Goal: Obtain resource: Obtain resource

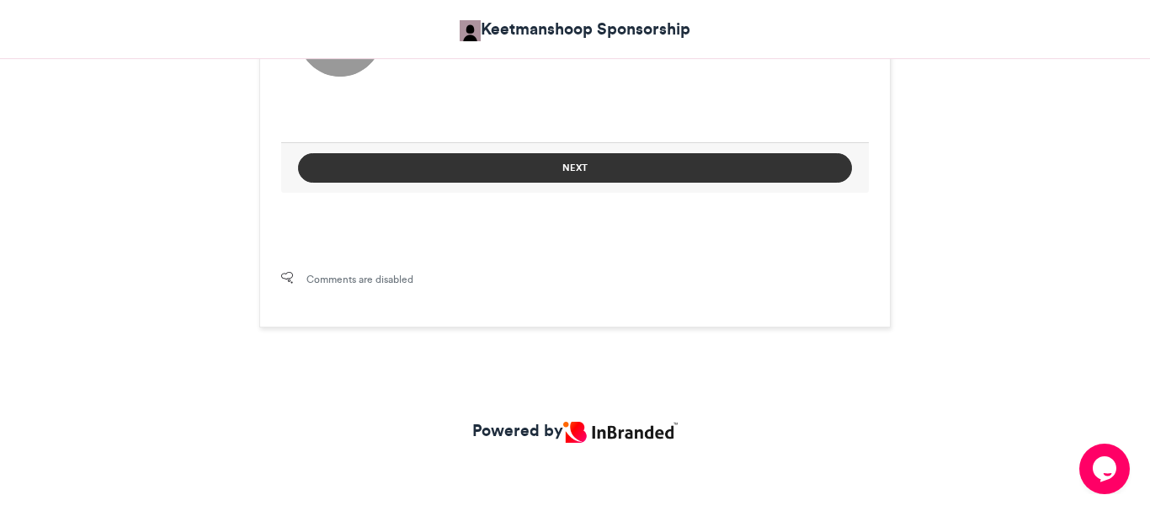
click at [578, 159] on button "Next" at bounding box center [575, 167] width 554 height 29
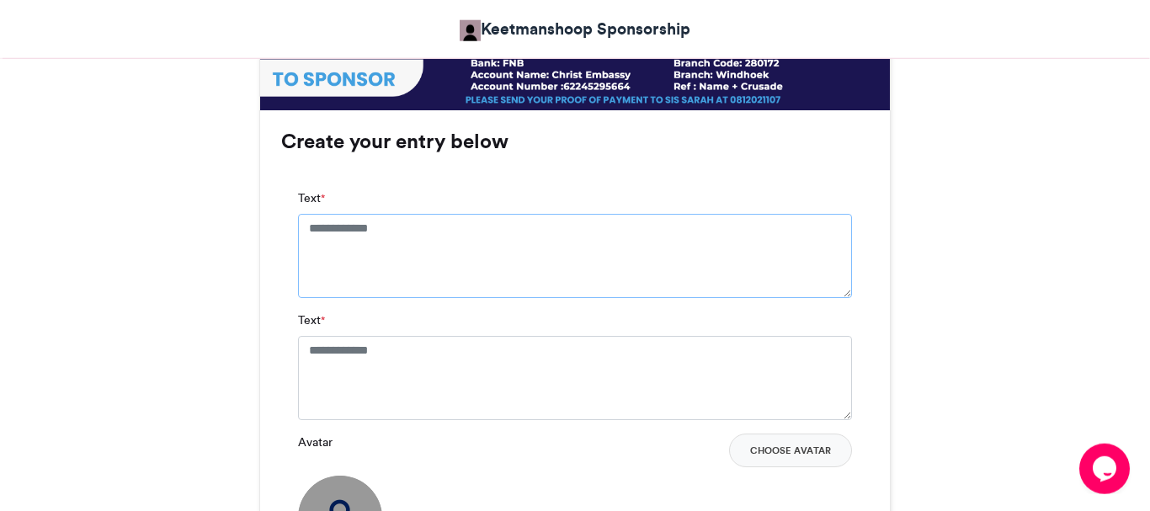
type textarea "*"
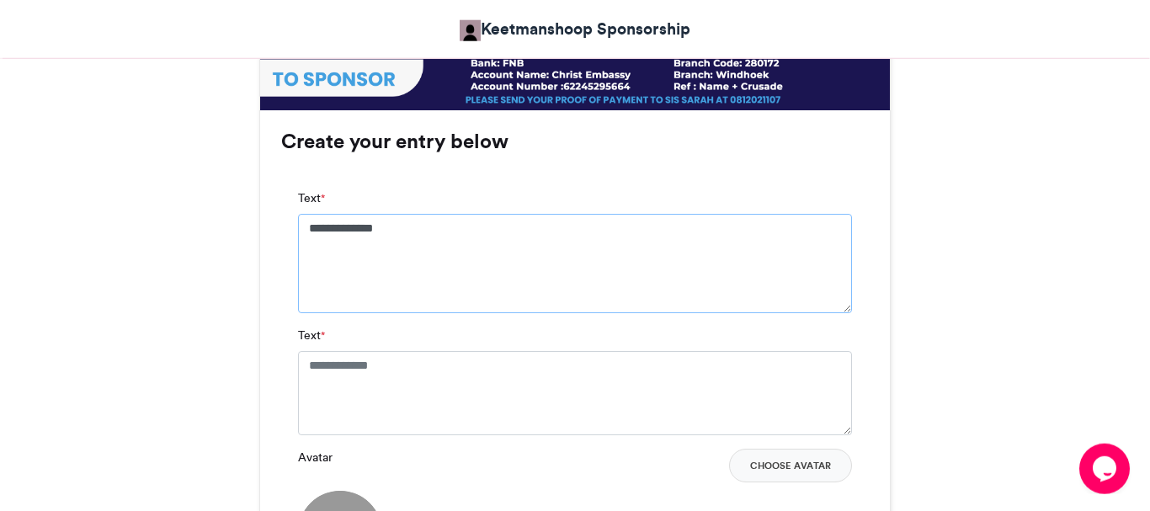
type textarea "**********"
click at [343, 365] on textarea "Text *" at bounding box center [575, 393] width 554 height 84
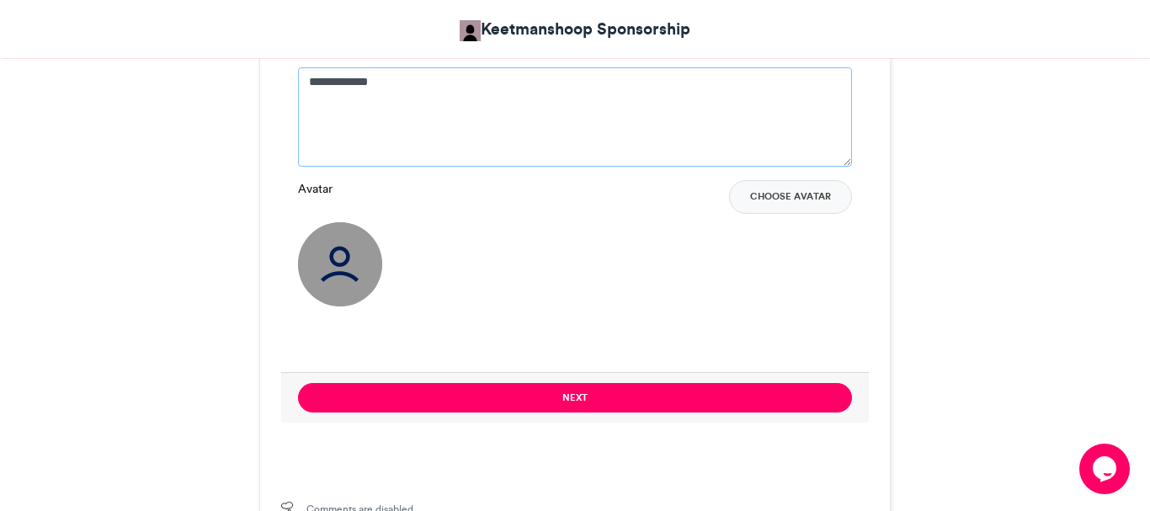
scroll to position [1340, 0]
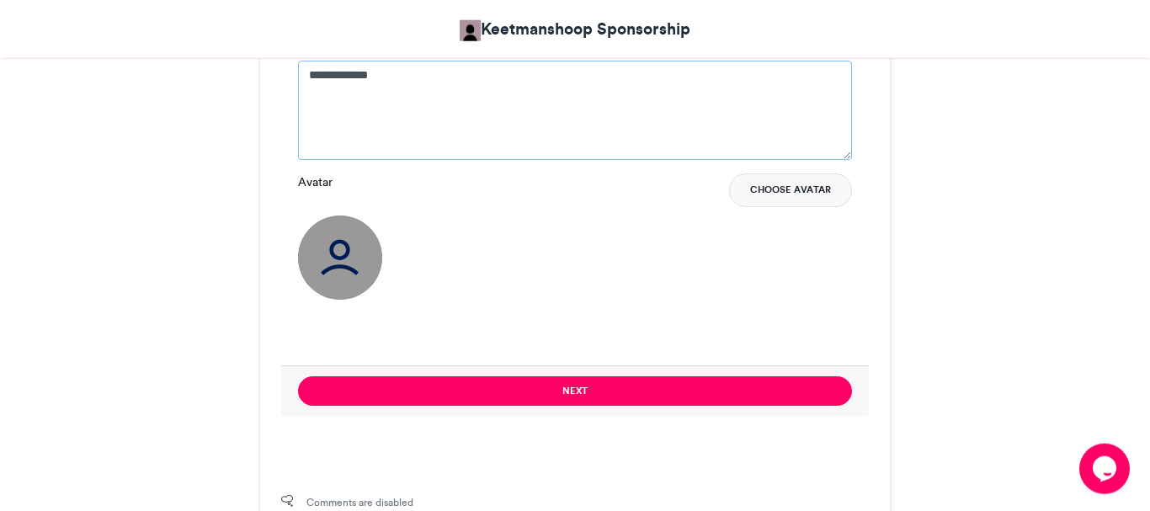
type textarea "**********"
click at [789, 181] on button "Choose Avatar" at bounding box center [790, 190] width 123 height 34
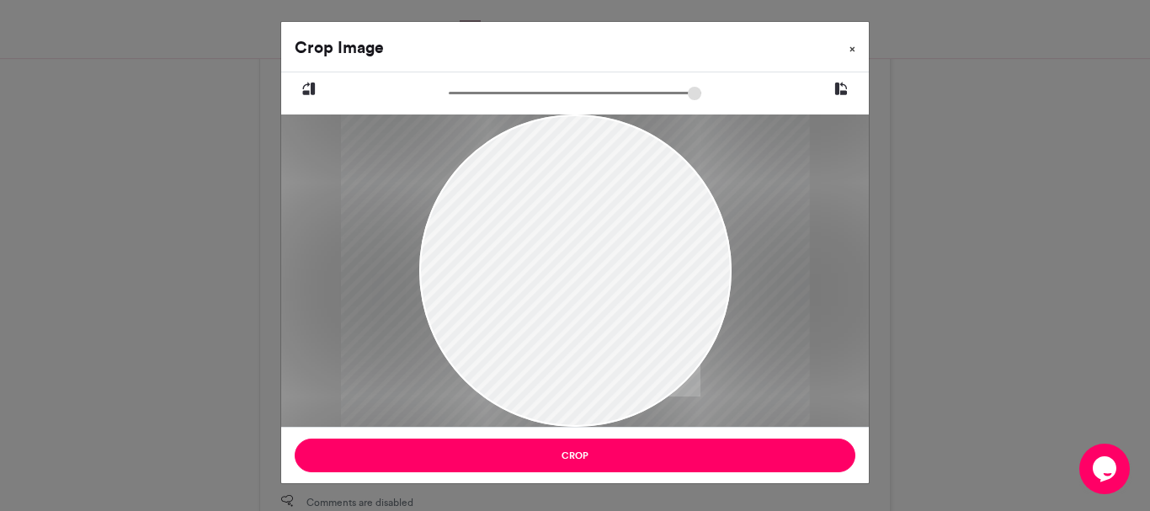
click at [851, 51] on span "×" at bounding box center [853, 49] width 6 height 10
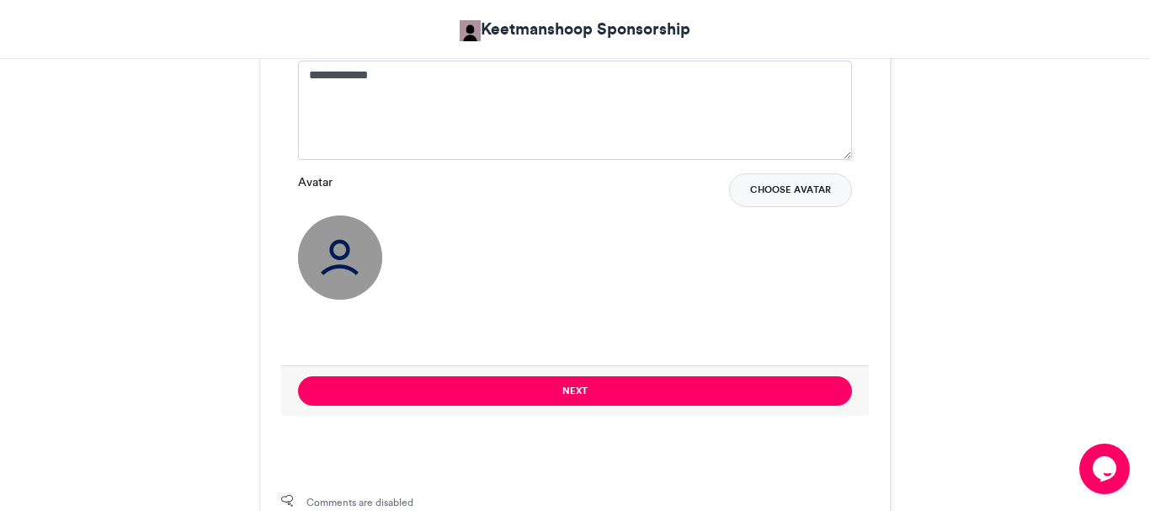
click at [762, 189] on button "Choose Avatar" at bounding box center [790, 190] width 123 height 34
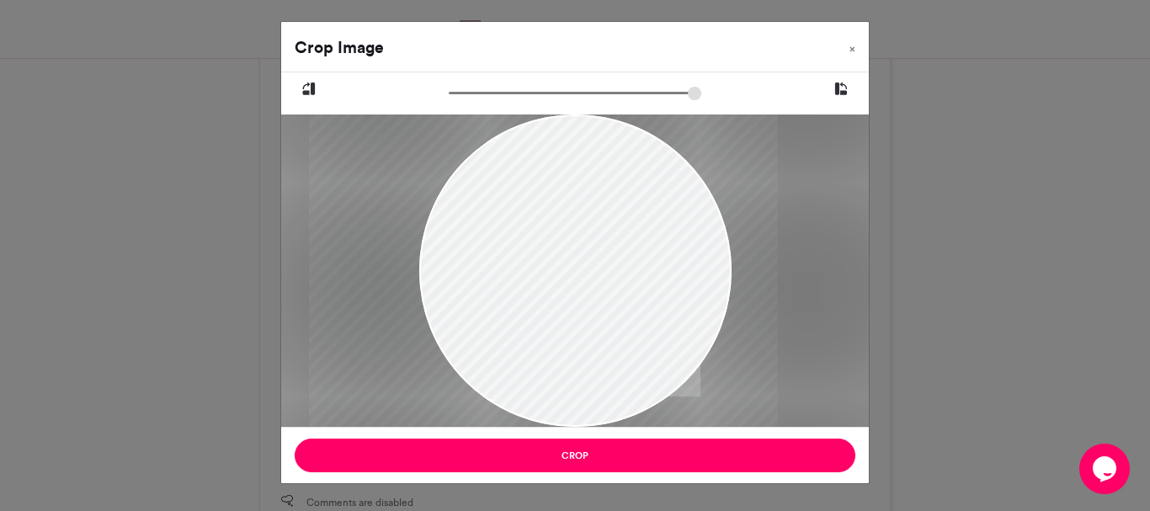
drag, startPoint x: 653, startPoint y: 306, endPoint x: 609, endPoint y: 297, distance: 44.8
click at [609, 297] on div at bounding box center [543, 271] width 469 height 312
drag, startPoint x: 457, startPoint y: 96, endPoint x: 519, endPoint y: 97, distance: 61.5
type input "******"
click at [519, 97] on input "zoom" at bounding box center [575, 93] width 253 height 16
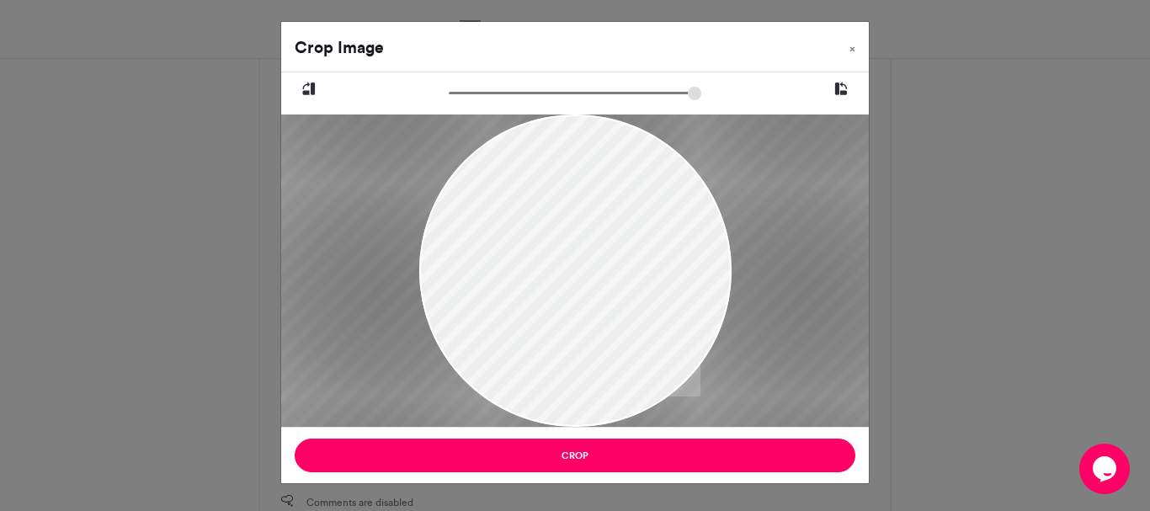
click at [550, 205] on div at bounding box center [526, 270] width 705 height 470
drag, startPoint x: 550, startPoint y: 205, endPoint x: 556, endPoint y: 215, distance: 11.7
click at [556, 215] on div at bounding box center [532, 280] width 705 height 470
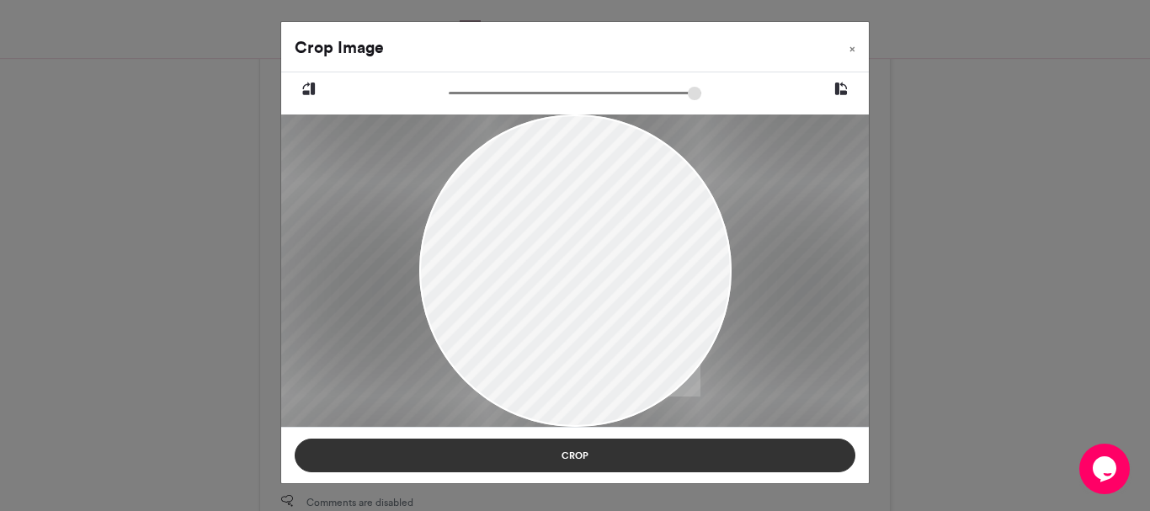
click at [562, 455] on button "Crop" at bounding box center [575, 456] width 561 height 34
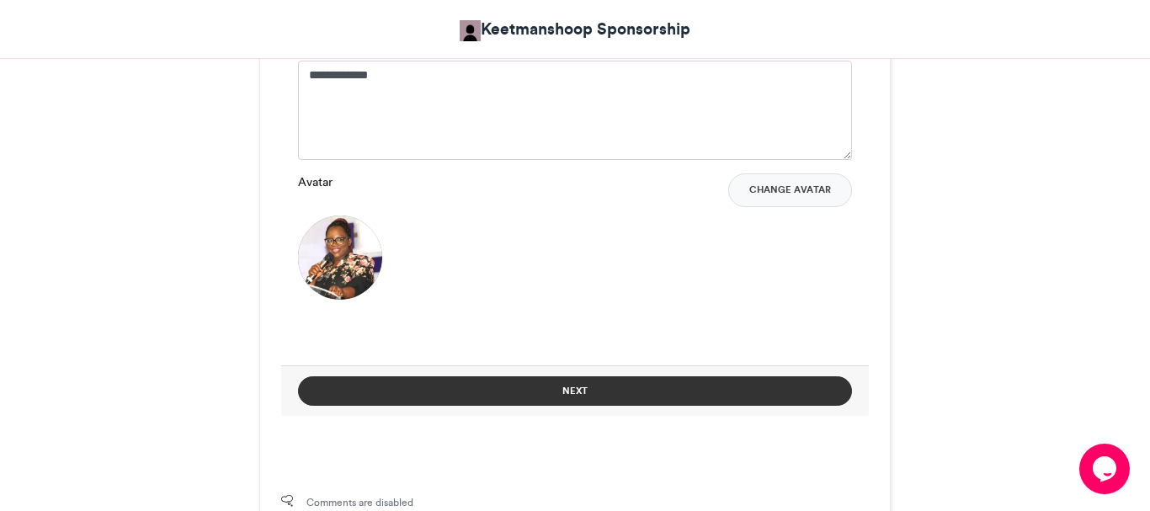
click at [669, 394] on button "Next" at bounding box center [575, 390] width 554 height 29
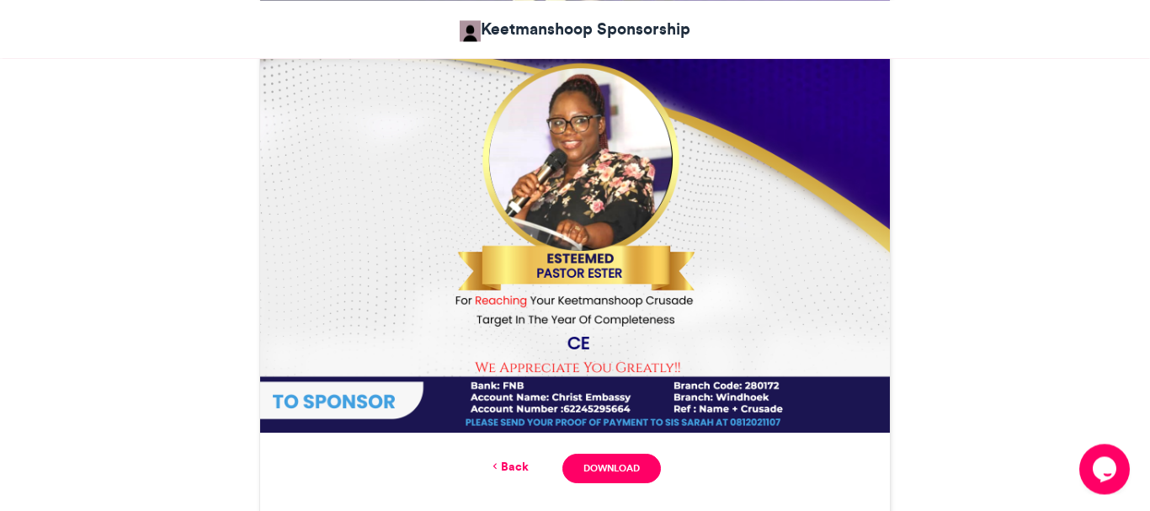
scroll to position [803, 0]
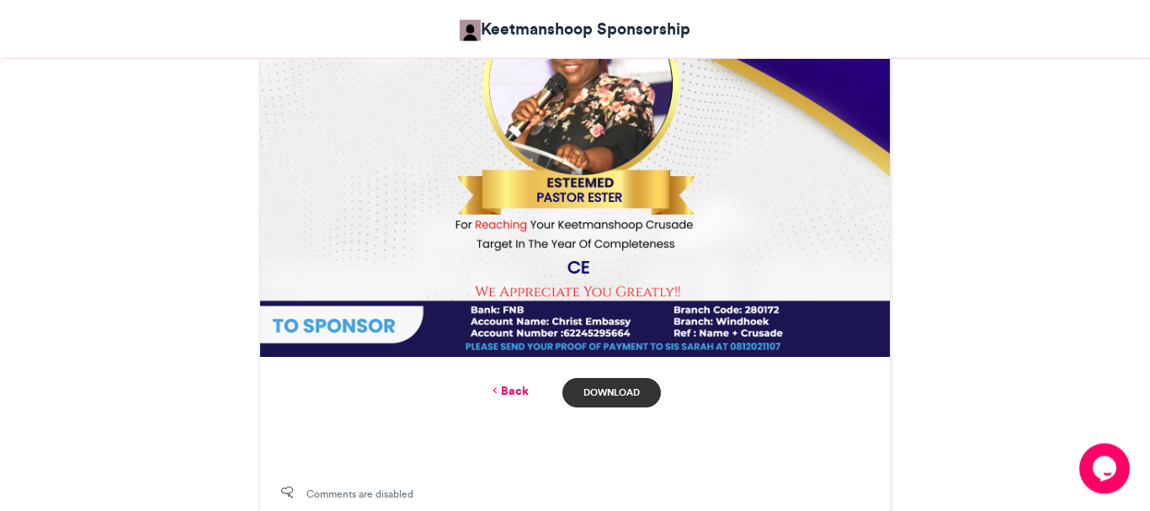
click at [618, 402] on link "Download" at bounding box center [611, 392] width 99 height 29
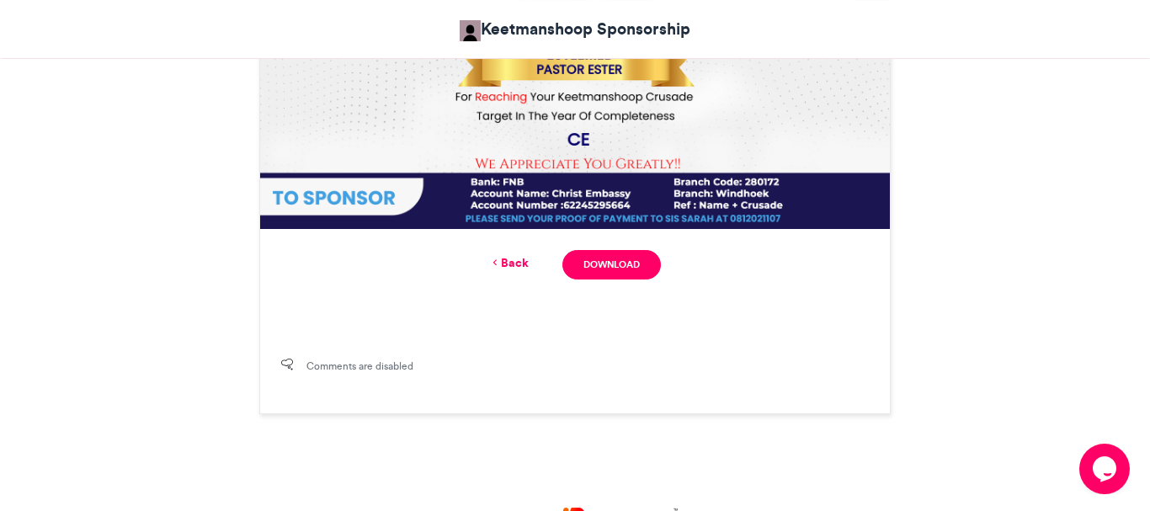
scroll to position [929, 0]
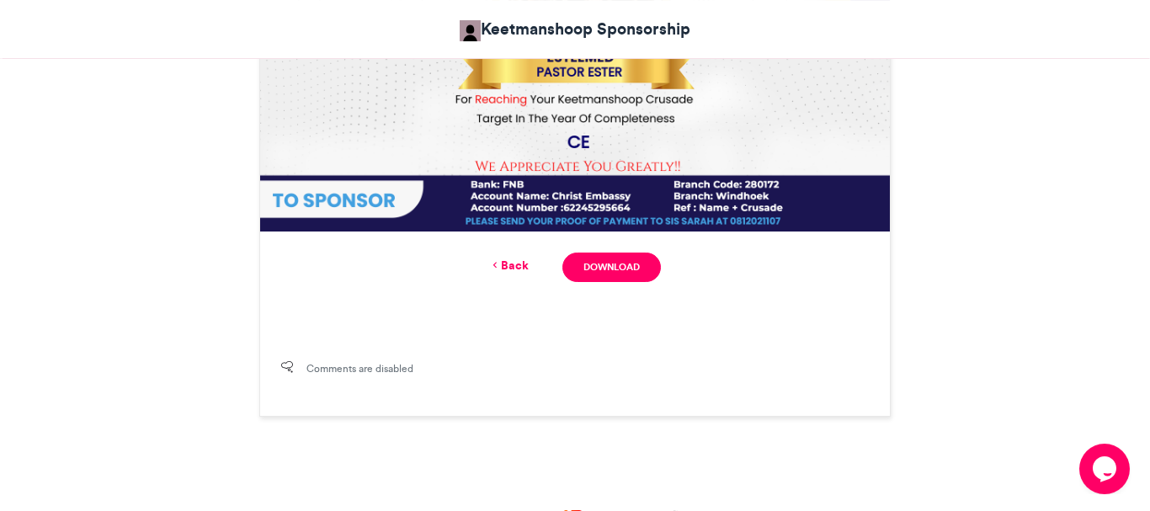
click at [508, 265] on link "Back" at bounding box center [509, 266] width 40 height 18
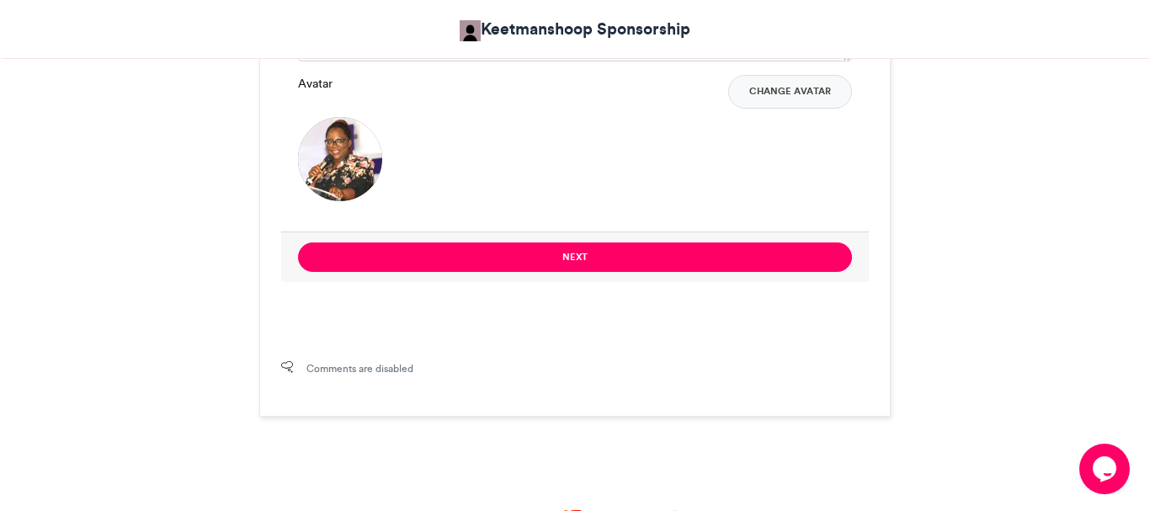
scroll to position [1015, 0]
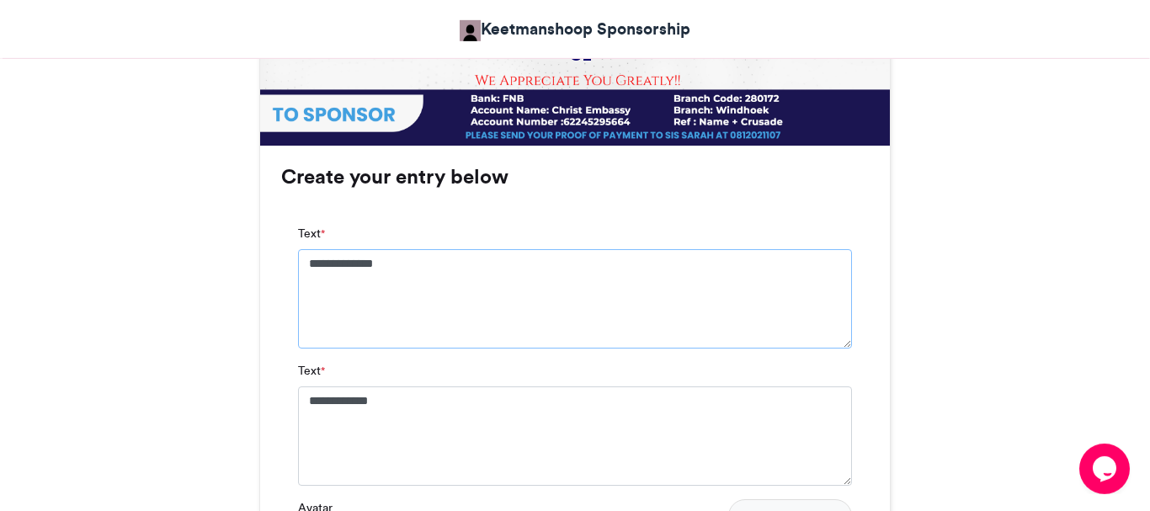
click at [436, 265] on textarea "**********" at bounding box center [575, 298] width 554 height 99
drag, startPoint x: 1143, startPoint y: 278, endPoint x: 1142, endPoint y: 230, distance: 48.0
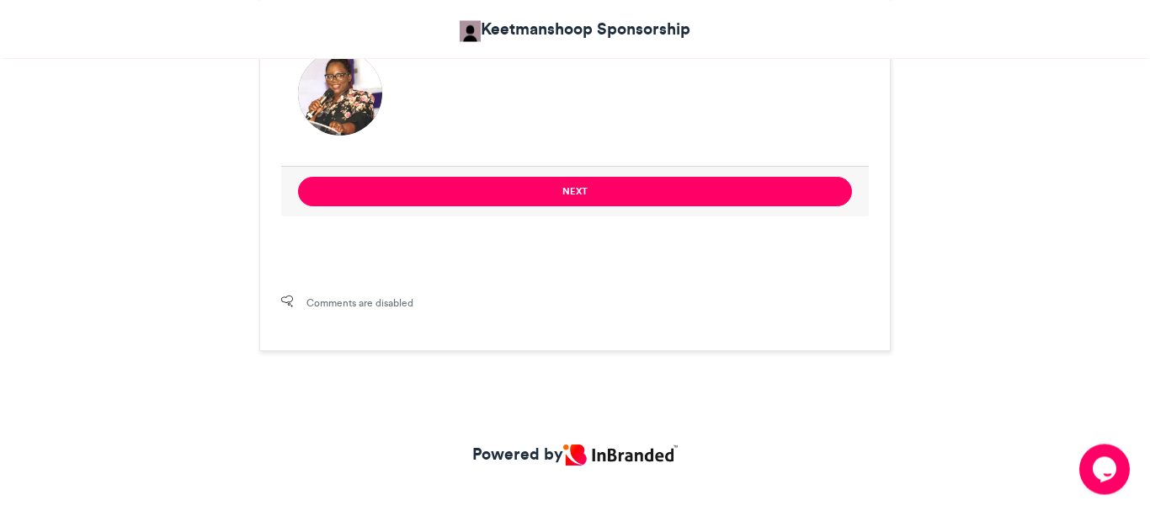
scroll to position [1528, 0]
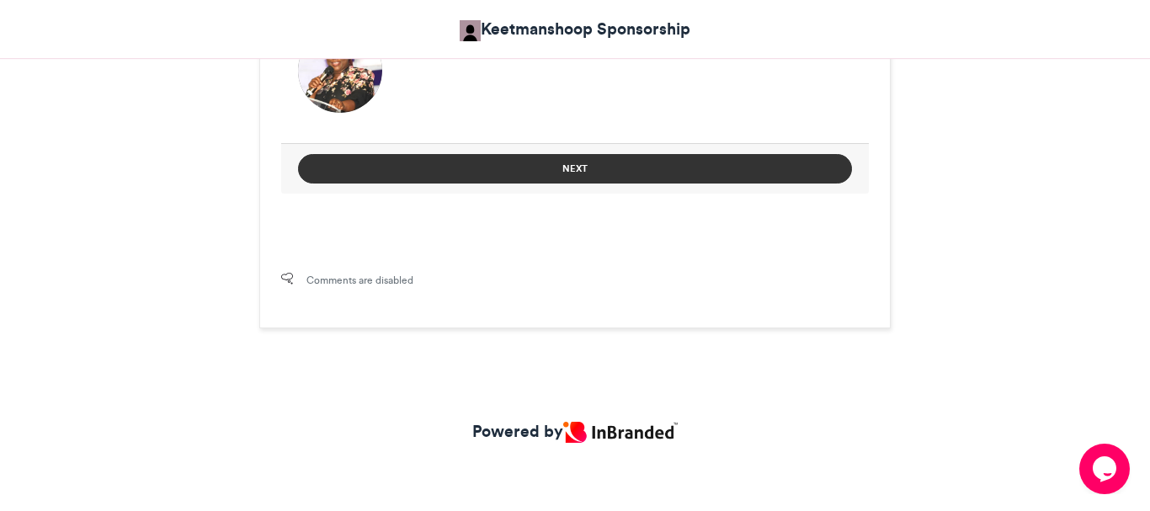
type textarea "*********"
click at [549, 162] on button "Next" at bounding box center [575, 168] width 554 height 29
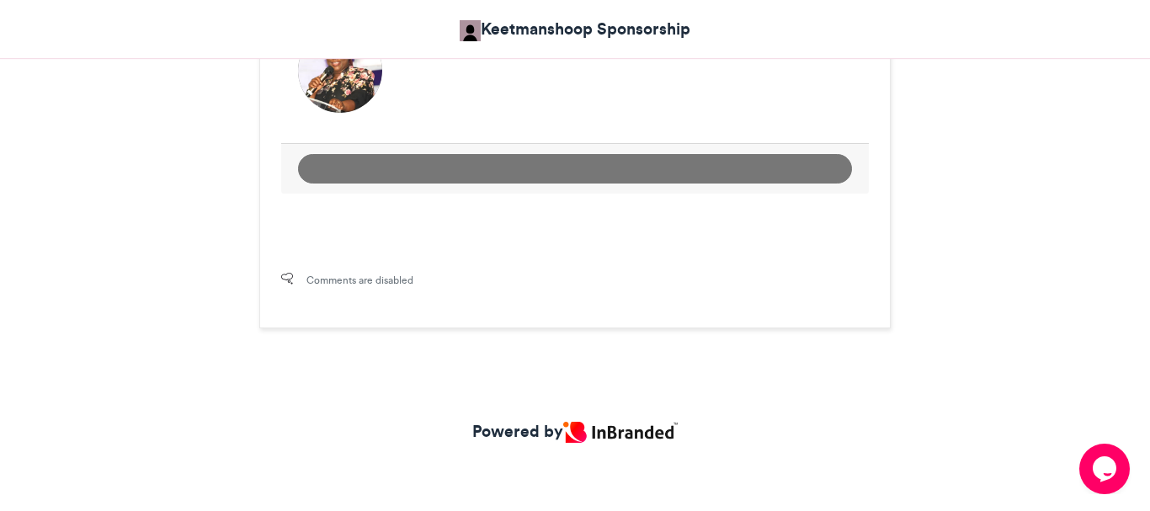
scroll to position [1018, 0]
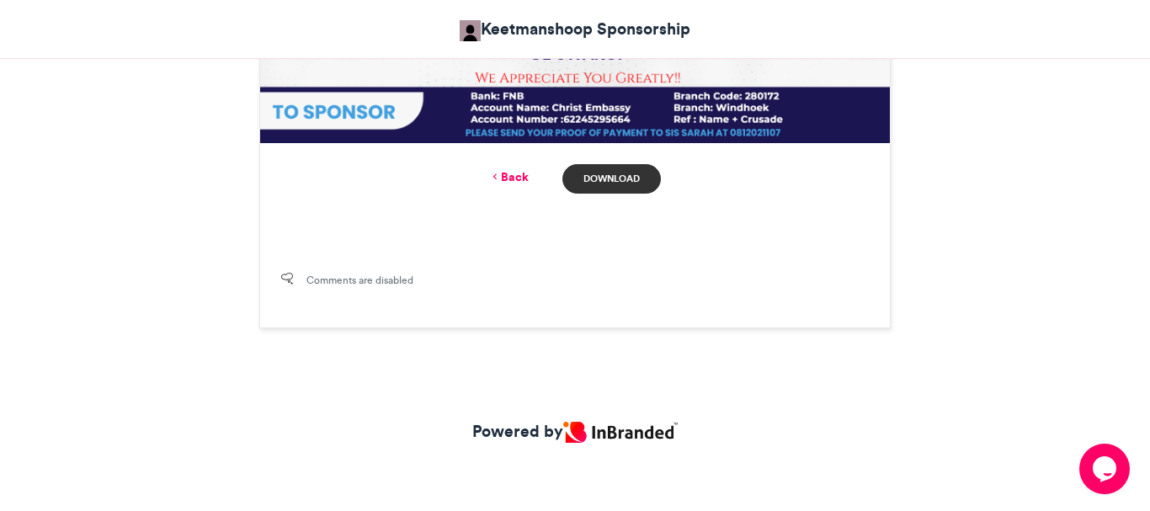
click at [606, 178] on link "Download" at bounding box center [611, 178] width 99 height 29
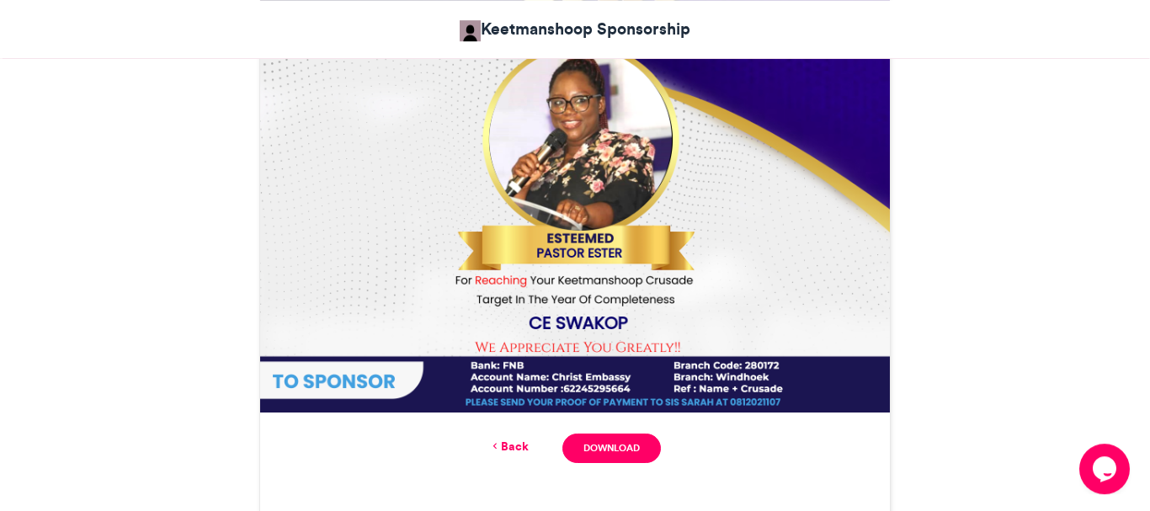
scroll to position [773, 0]
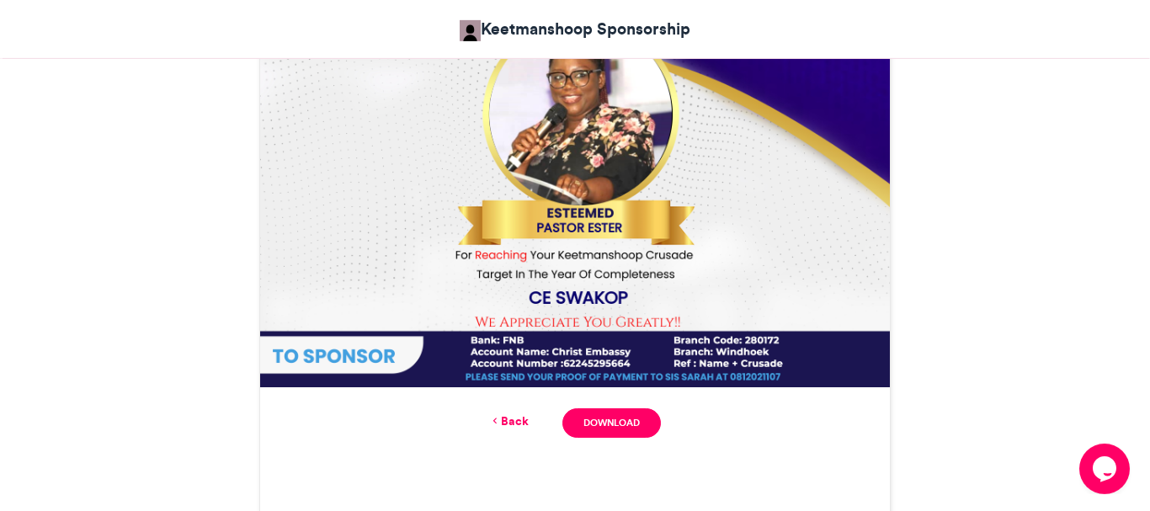
click at [518, 414] on link "Back" at bounding box center [509, 422] width 40 height 18
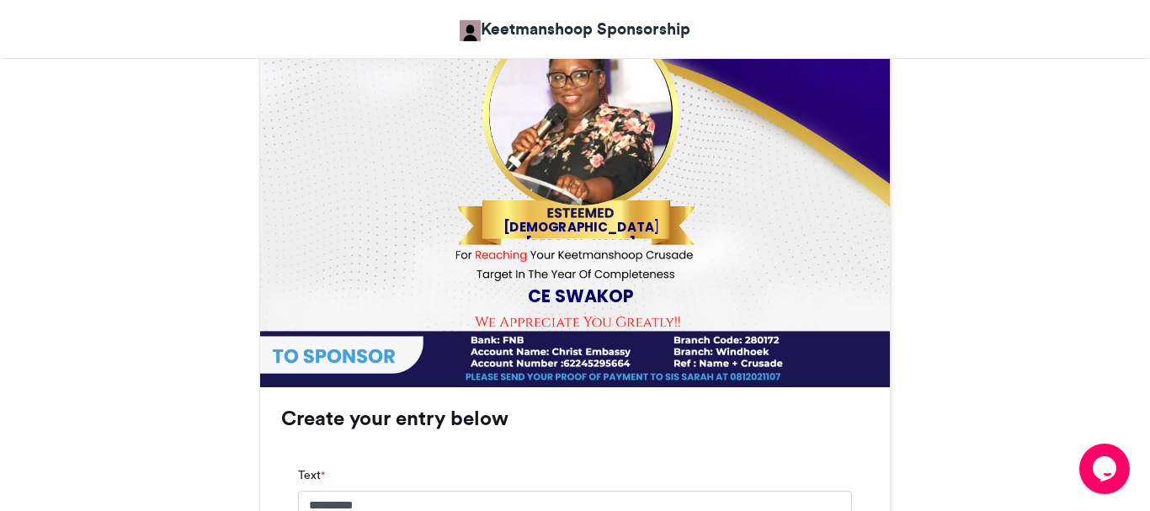
scroll to position [1283, 0]
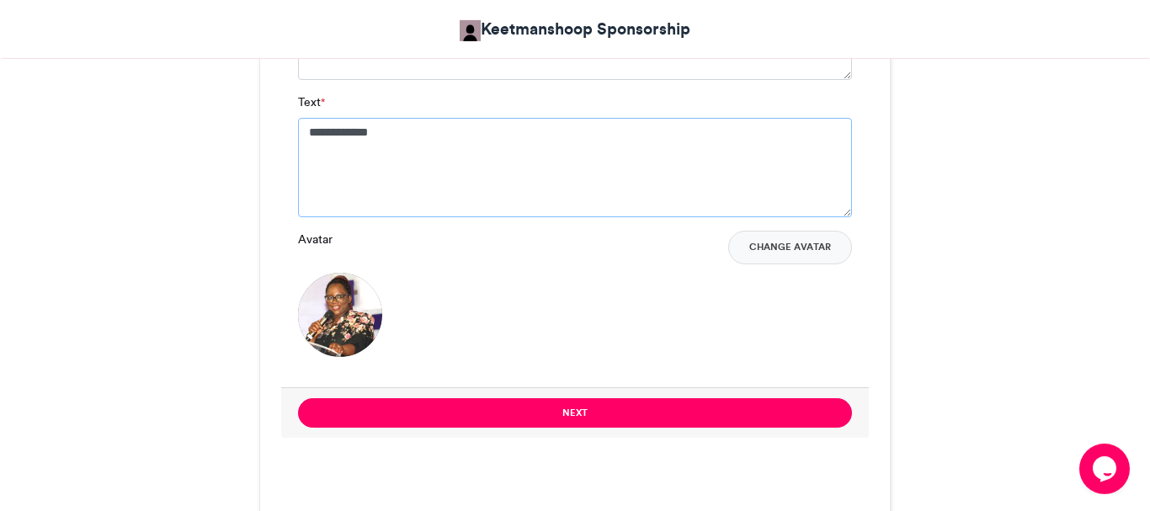
click at [420, 132] on textarea "**********" at bounding box center [575, 167] width 554 height 99
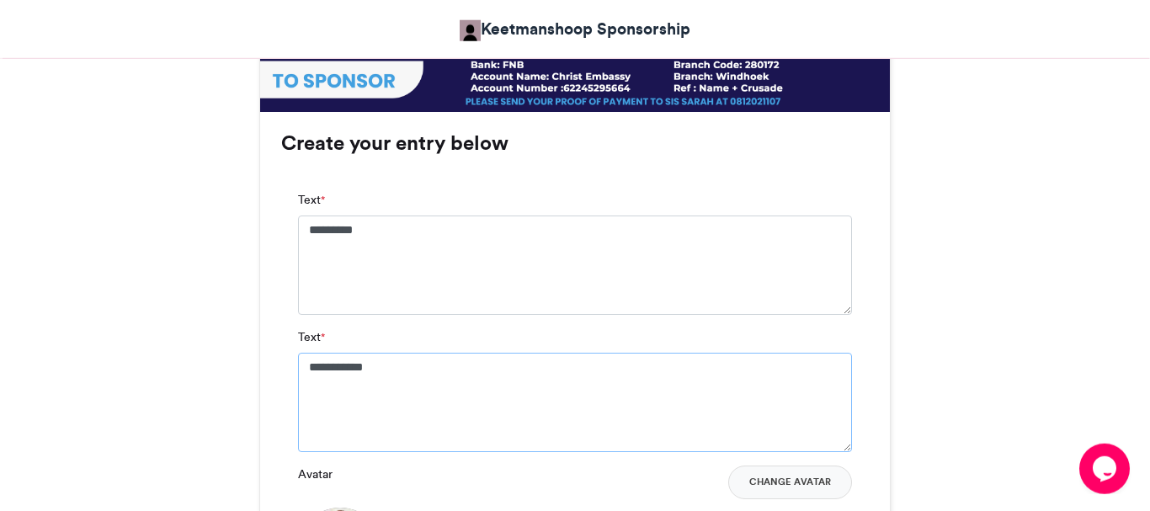
scroll to position [949, 0]
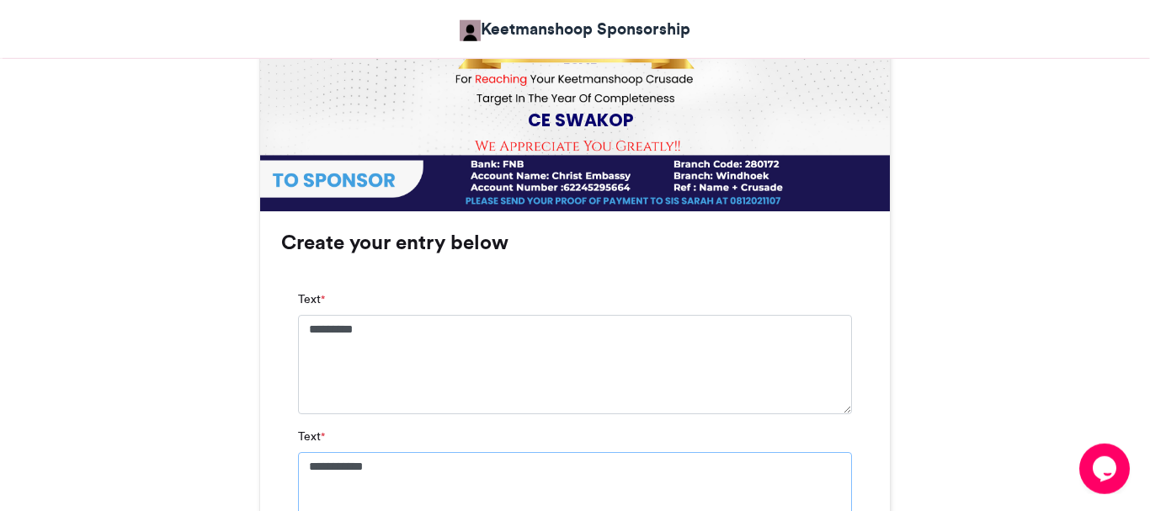
type textarea "**********"
click at [392, 331] on textarea "*********" at bounding box center [575, 364] width 554 height 99
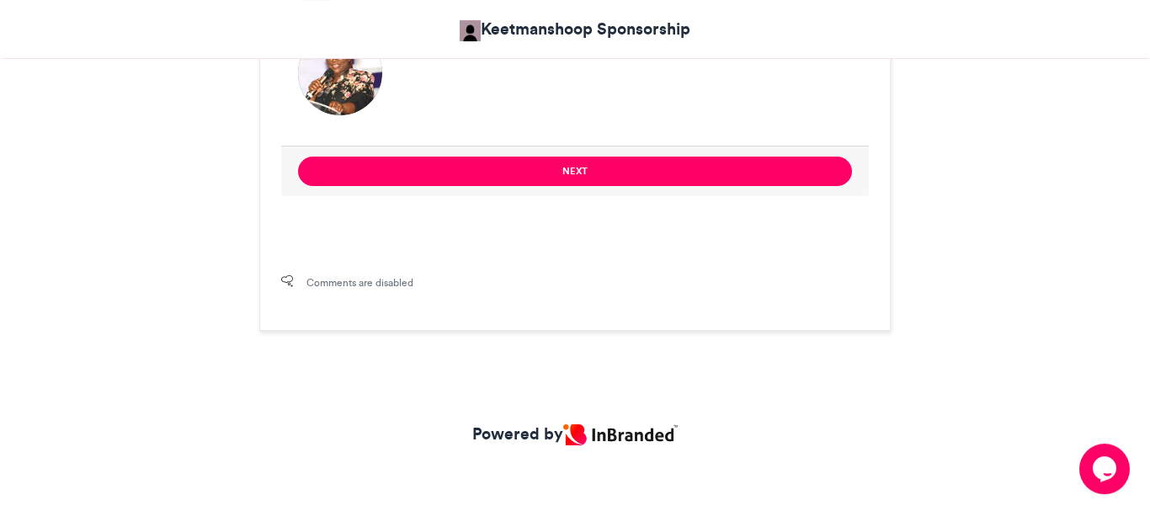
scroll to position [1528, 0]
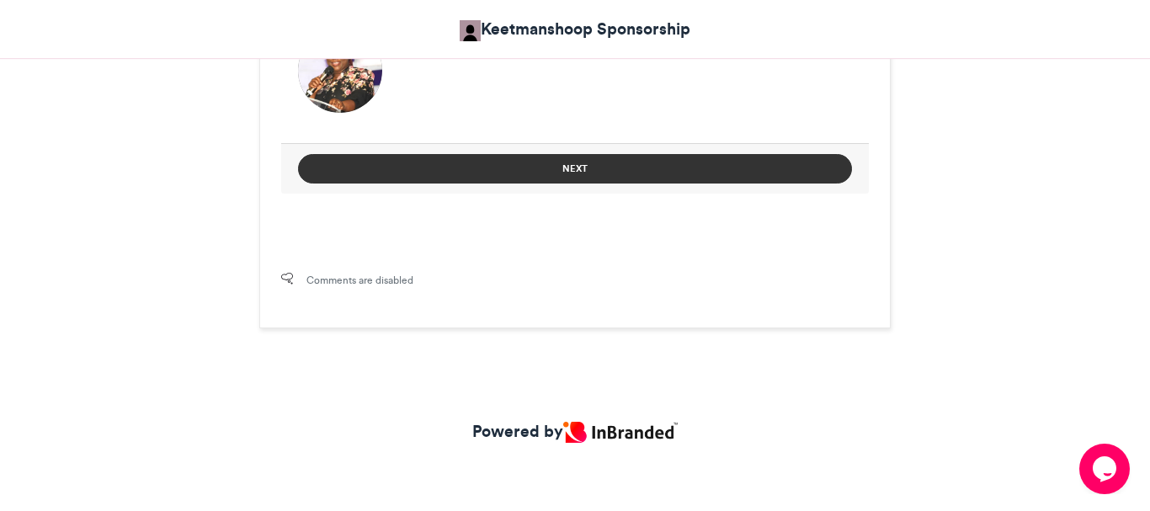
type textarea "**********"
click at [591, 168] on button "Next" at bounding box center [575, 168] width 554 height 29
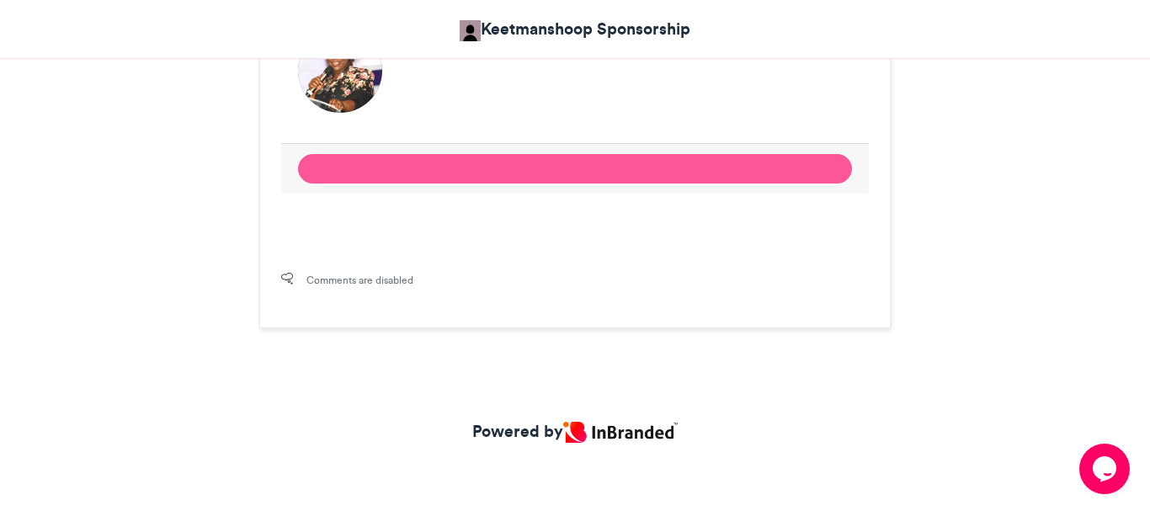
scroll to position [1018, 0]
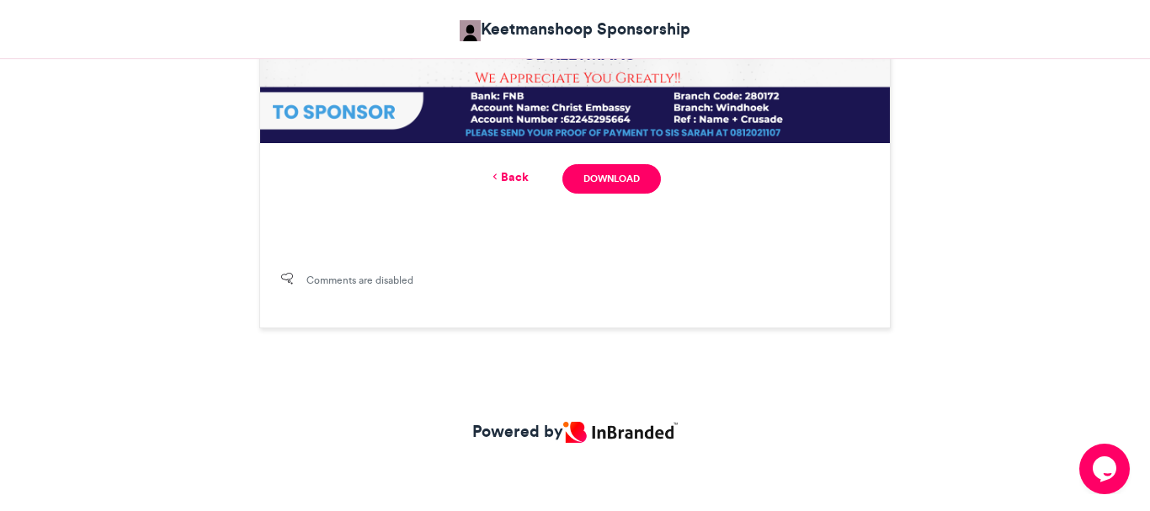
click at [524, 174] on link "Back" at bounding box center [509, 177] width 40 height 18
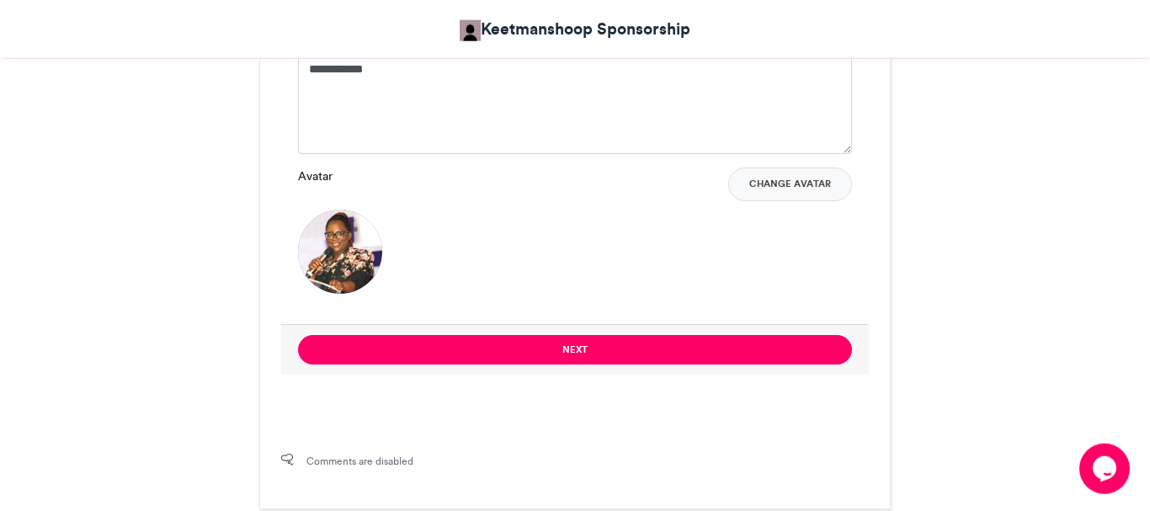
scroll to position [1350, 0]
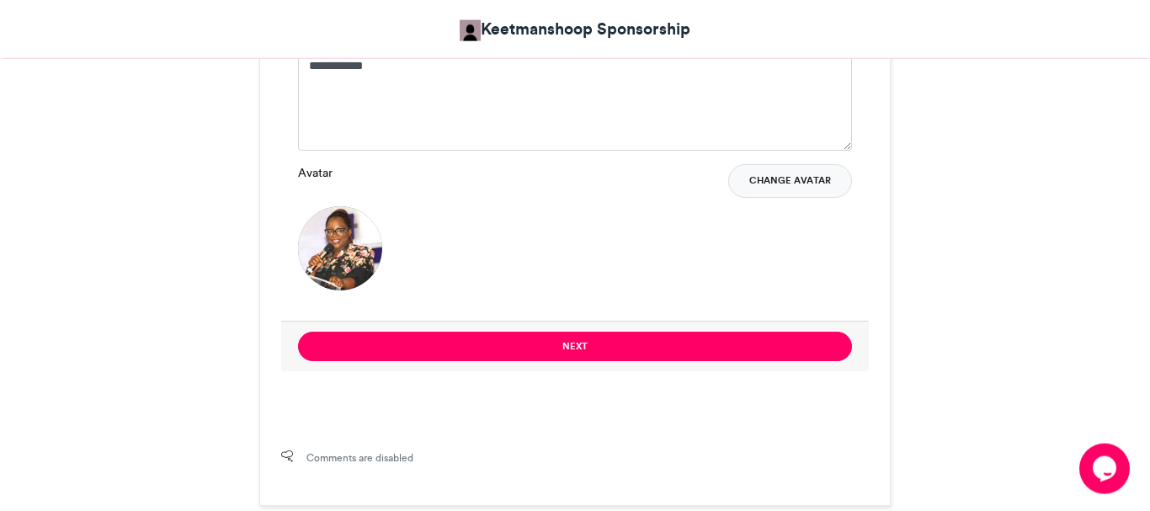
click at [775, 171] on button "Change Avatar" at bounding box center [790, 181] width 124 height 34
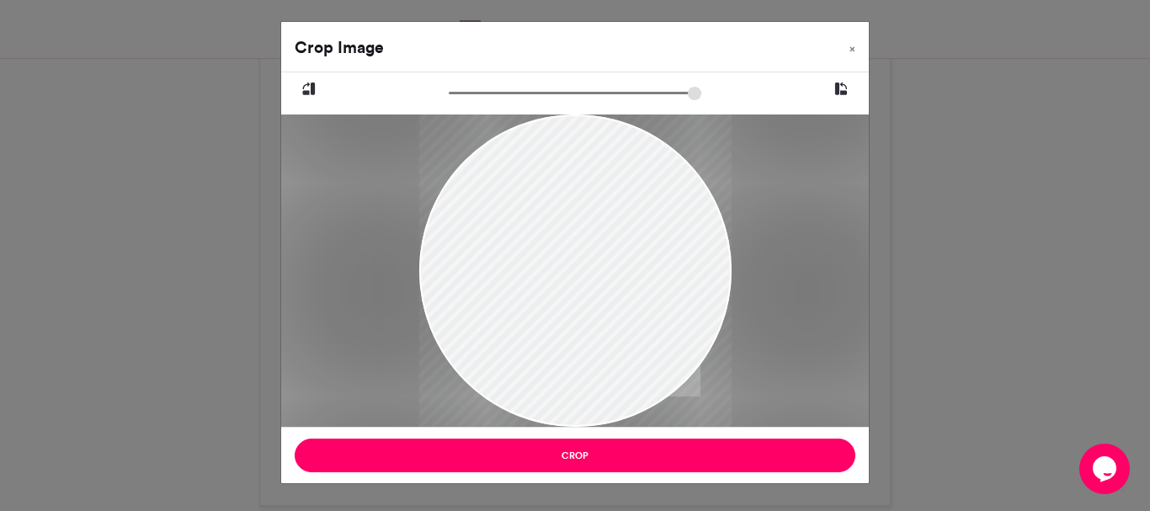
drag, startPoint x: 618, startPoint y: 311, endPoint x: 637, endPoint y: 309, distance: 18.6
click at [637, 309] on div at bounding box center [575, 269] width 312 height 417
drag, startPoint x: 637, startPoint y: 309, endPoint x: 663, endPoint y: 314, distance: 26.6
click at [663, 314] on div at bounding box center [575, 274] width 312 height 417
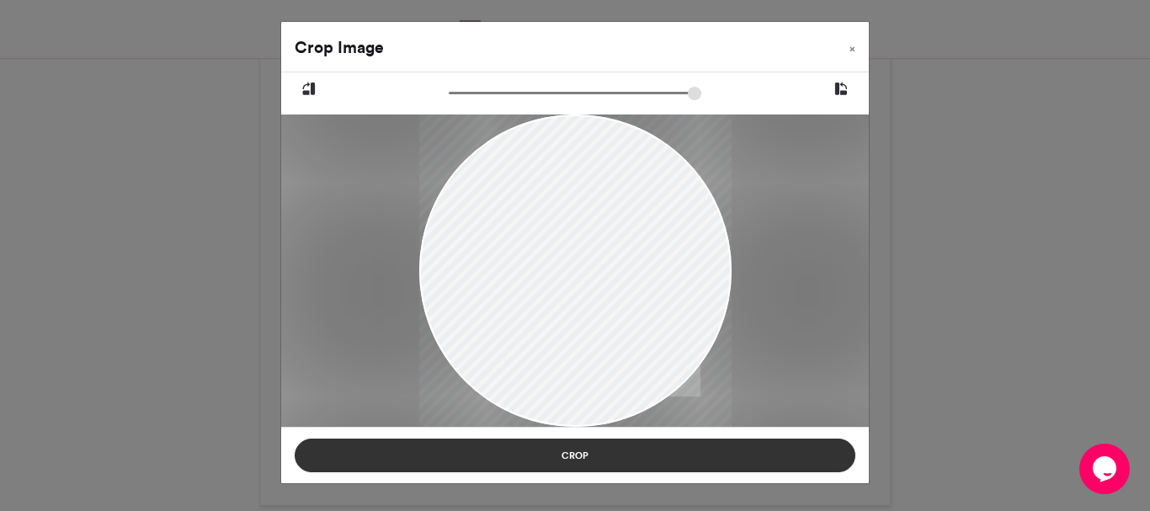
click at [616, 461] on button "Crop" at bounding box center [575, 456] width 561 height 34
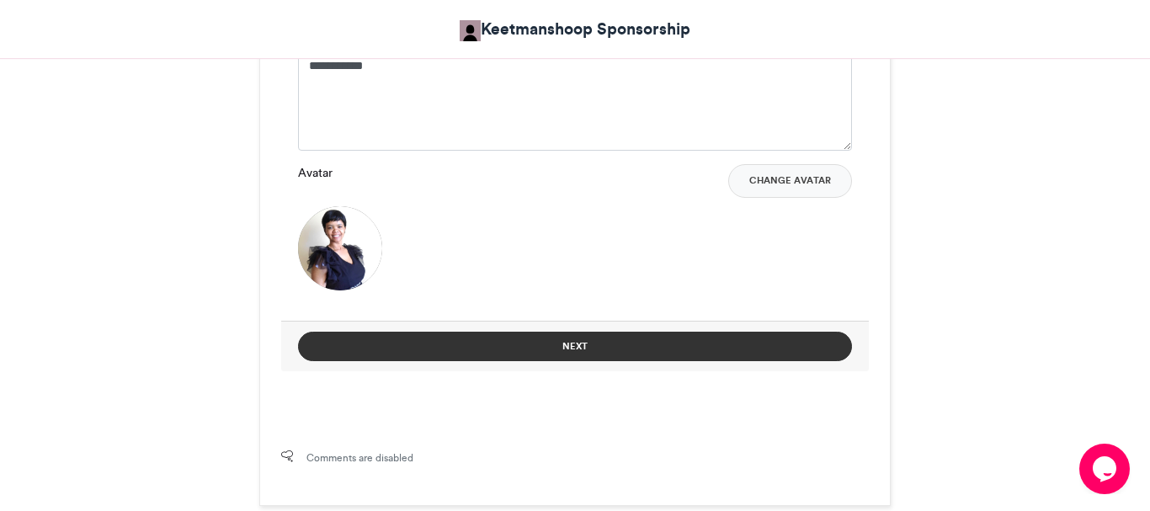
click at [598, 344] on button "Next" at bounding box center [575, 346] width 554 height 29
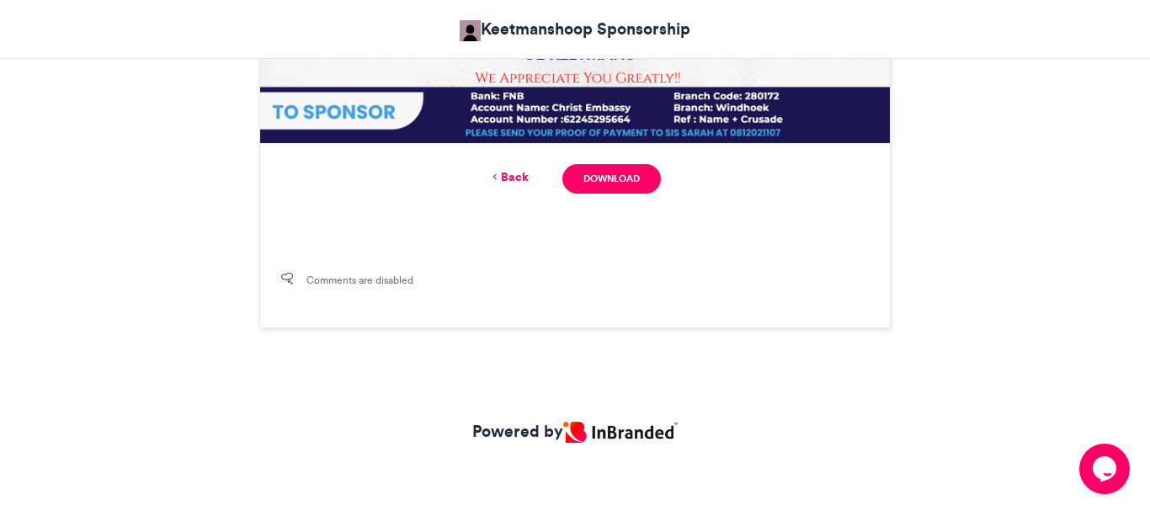
scroll to position [839, 0]
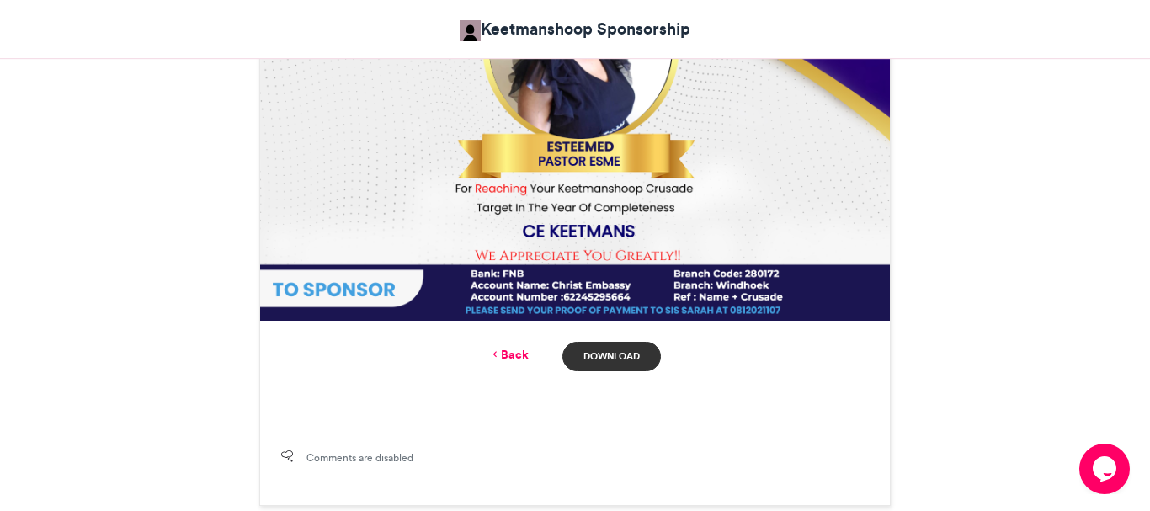
click at [619, 354] on link "Download" at bounding box center [611, 356] width 99 height 29
